Goal: Information Seeking & Learning: Learn about a topic

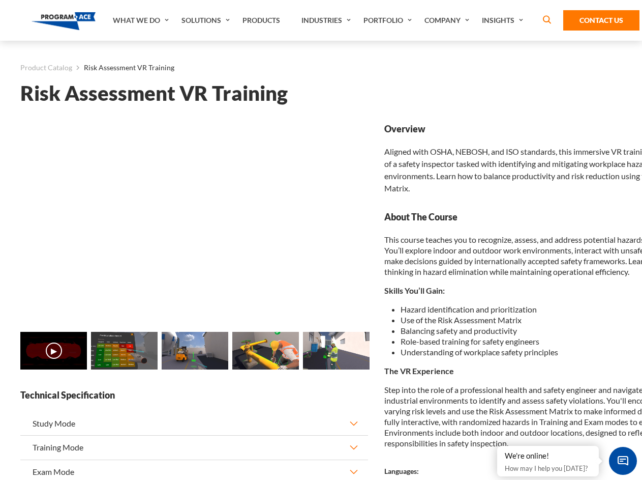
click at [207, 20] on link "Solutions" at bounding box center [206, 20] width 61 height 41
click at [0, 0] on div "AI & Computer Vision Solutions Computer Vision Quality Control AI tools for fas…" at bounding box center [0, 0] width 0 height 0
click at [0, 0] on div "AI & Computer Vision Solutions Virtual Training Solutions Virtual Tour Solution…" at bounding box center [0, 0] width 0 height 0
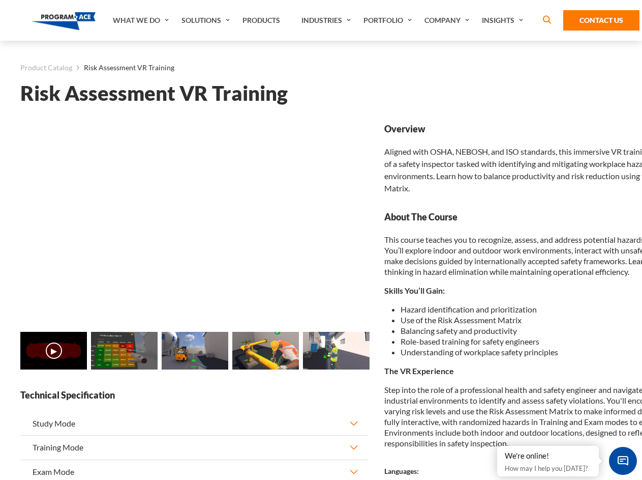
click at [0, 0] on div "AI & Computer Vision Solutions Virtual Training Solutions Virtual Tour Solution…" at bounding box center [0, 0] width 0 height 0
click at [0, 0] on div "AI & Computer Vision Solutions Computer Vision Quality Control AI tools for fas…" at bounding box center [0, 0] width 0 height 0
